Goal: Navigation & Orientation: Understand site structure

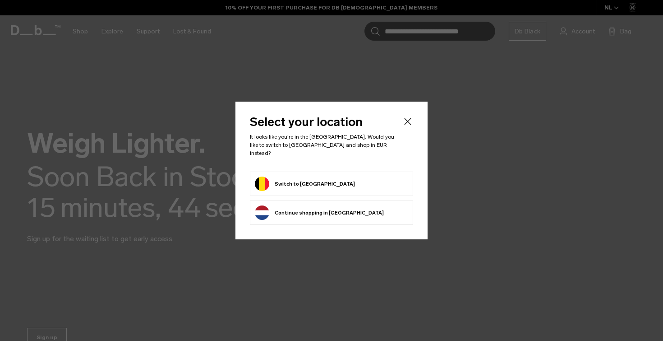
click at [344, 210] on button "Continue browsing Netherlands store Continue shopping in Netherlands" at bounding box center [319, 212] width 129 height 14
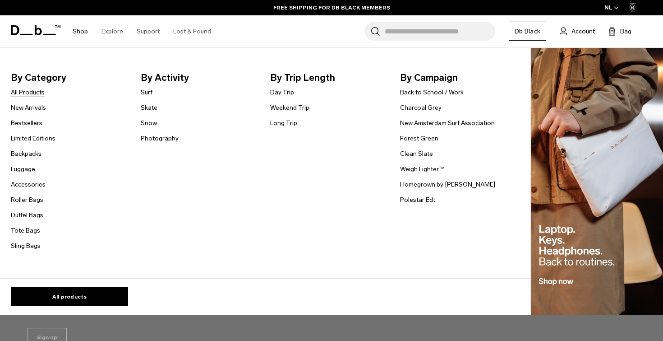
click at [41, 93] on link "All Products" at bounding box center [28, 92] width 34 height 9
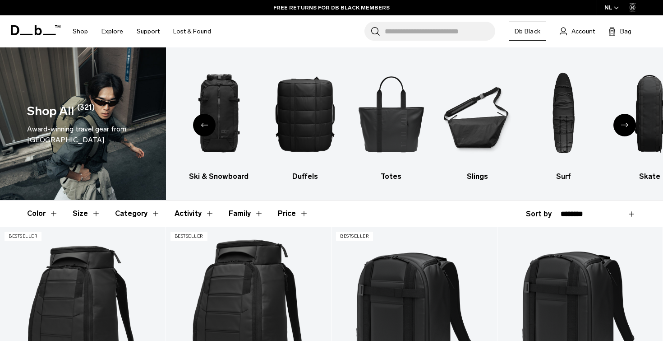
click at [41, 29] on icon at bounding box center [38, 30] width 7 height 10
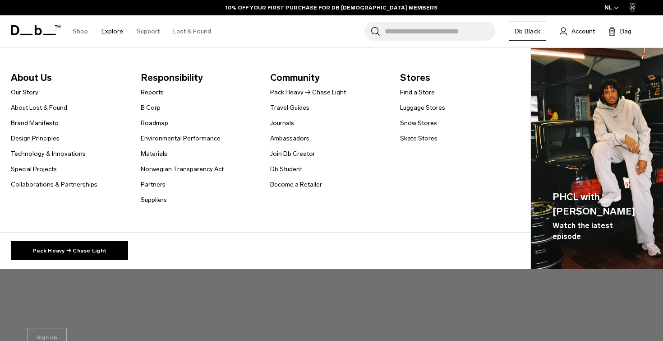
click at [111, 30] on link "Explore" at bounding box center [113, 31] width 22 height 32
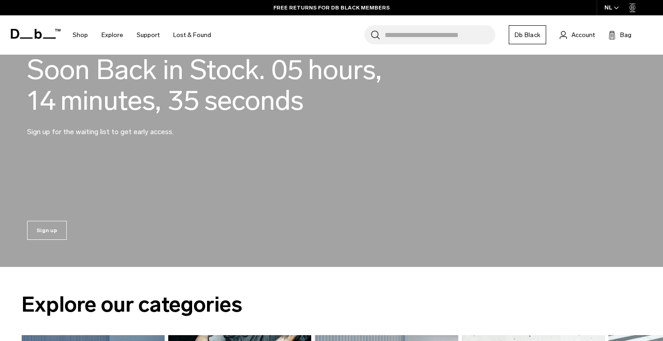
scroll to position [116, 0]
